Goal: Find specific page/section: Find specific page/section

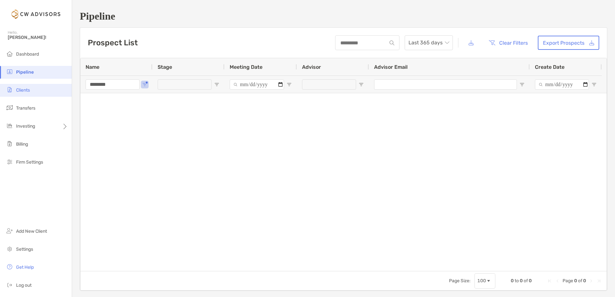
click at [25, 89] on span "Clients" at bounding box center [23, 90] width 14 height 5
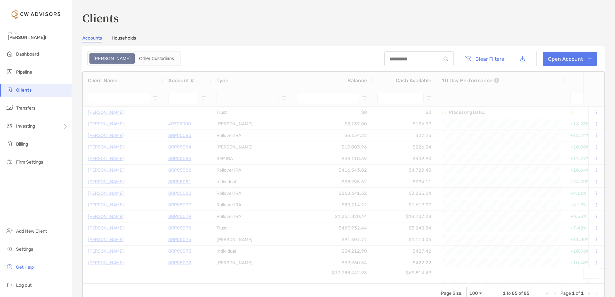
type input "********"
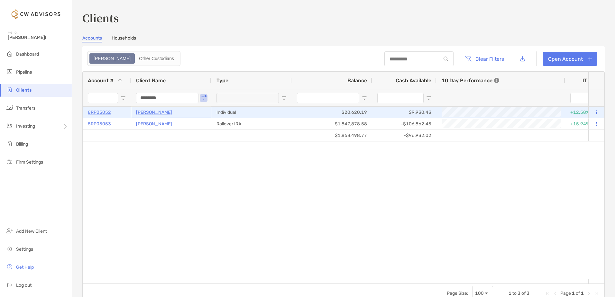
click at [148, 111] on p "[PERSON_NAME]" at bounding box center [154, 112] width 36 height 8
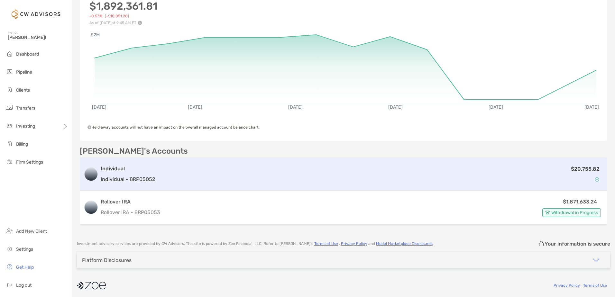
scroll to position [78, 0]
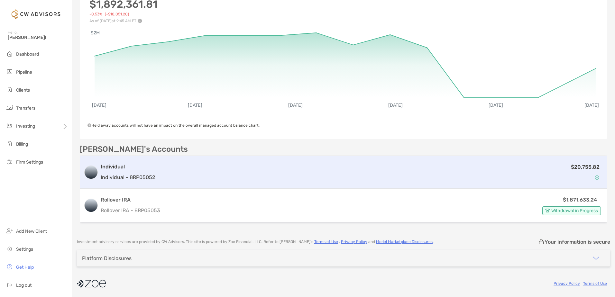
click at [127, 175] on p "Individual - 8RP05052" at bounding box center [128, 177] width 54 height 8
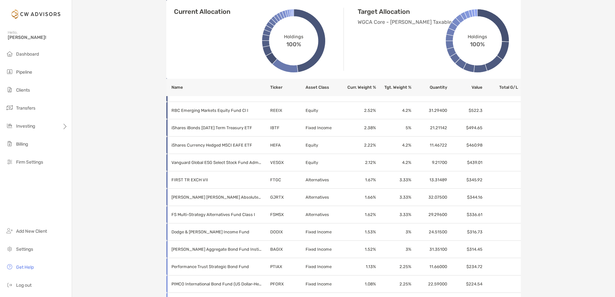
scroll to position [386, 0]
